Goal: Find specific page/section: Find specific page/section

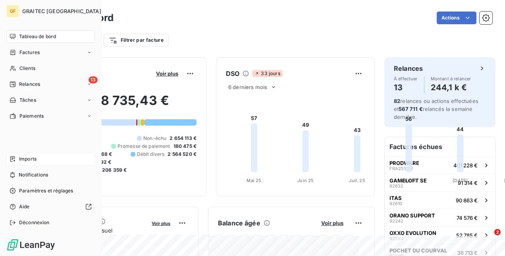
click at [33, 159] on span "Imports" at bounding box center [27, 158] width 17 height 7
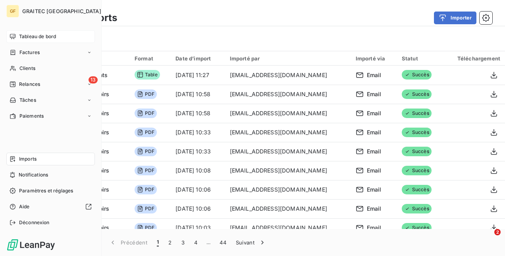
click at [47, 31] on div "Tableau de bord" at bounding box center [50, 36] width 88 height 13
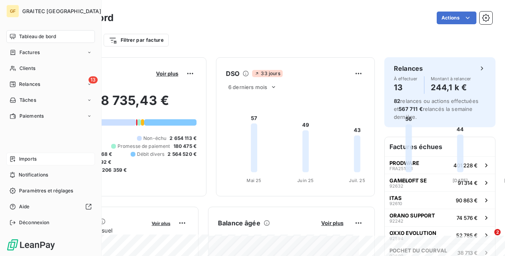
click at [36, 39] on span "Tableau de bord" at bounding box center [37, 36] width 37 height 7
click at [31, 65] on span "Clients" at bounding box center [27, 68] width 16 height 7
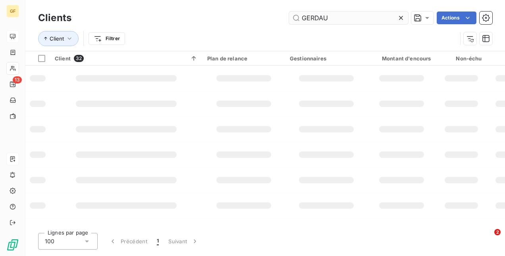
type input "GERDAU"
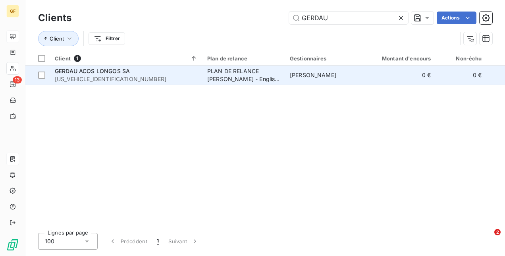
click at [244, 75] on div "PLAN DE RELANCE [PERSON_NAME] - English version" at bounding box center [243, 75] width 73 height 16
